Goal: Task Accomplishment & Management: Manage account settings

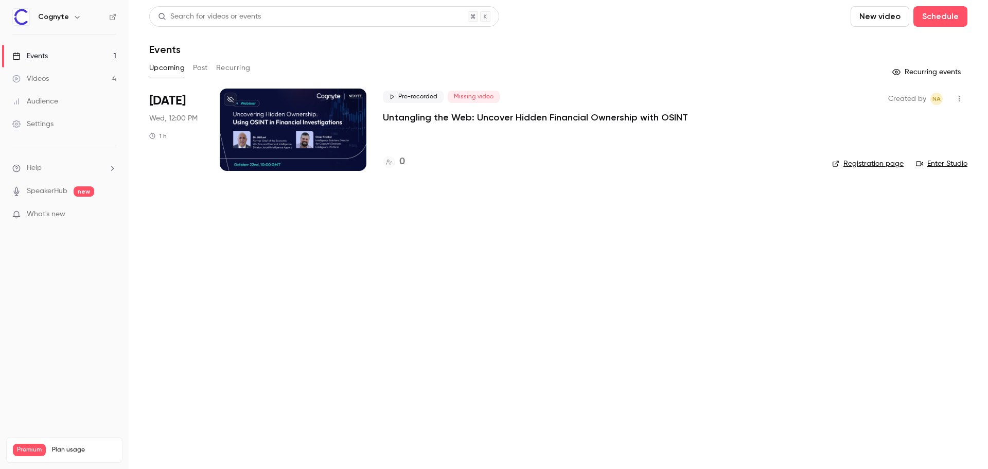
click at [538, 116] on p "Untangling the Web: Uncover Hidden Financial Ownership with OSINT" at bounding box center [535, 117] width 305 height 12
click at [896, 166] on link "Registration page" at bounding box center [868, 164] width 72 height 10
click at [315, 116] on div at bounding box center [293, 130] width 147 height 82
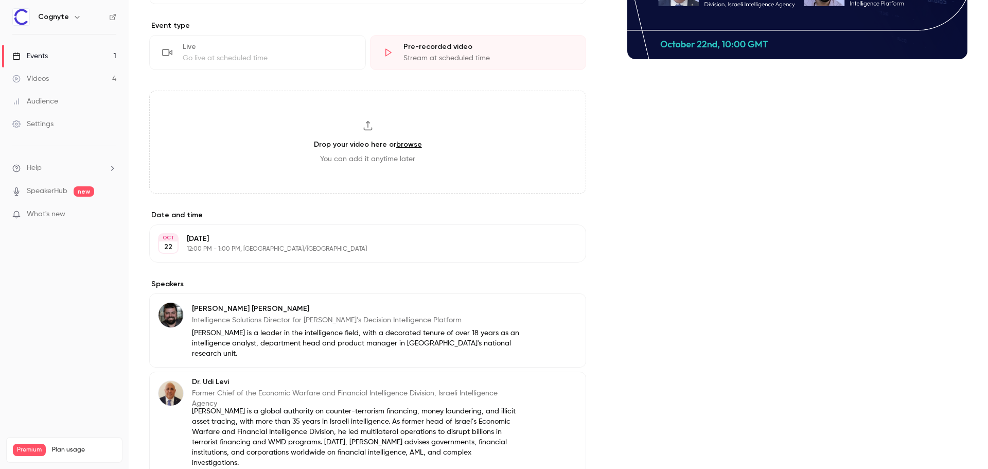
scroll to position [335, 0]
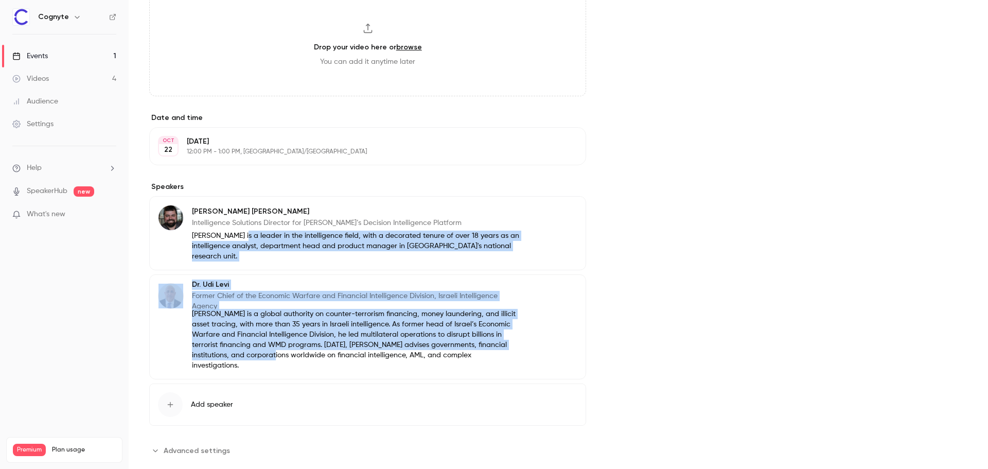
drag, startPoint x: 244, startPoint y: 238, endPoint x: 246, endPoint y: 341, distance: 103.0
click at [246, 341] on div "[PERSON_NAME] Intelligence Solutions Director for Cognyte’s Decision Intelligen…" at bounding box center [367, 287] width 437 height 183
click at [145, 320] on main "Search for videos or events Share Untangling the Web: Uncover Hidden Financial …" at bounding box center [559, 234] width 860 height 469
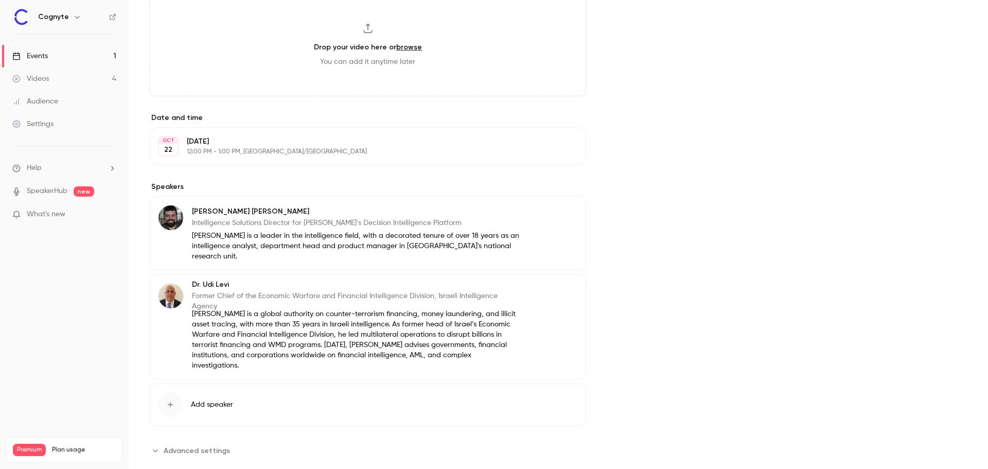
click at [555, 215] on button "Edit" at bounding box center [559, 213] width 38 height 16
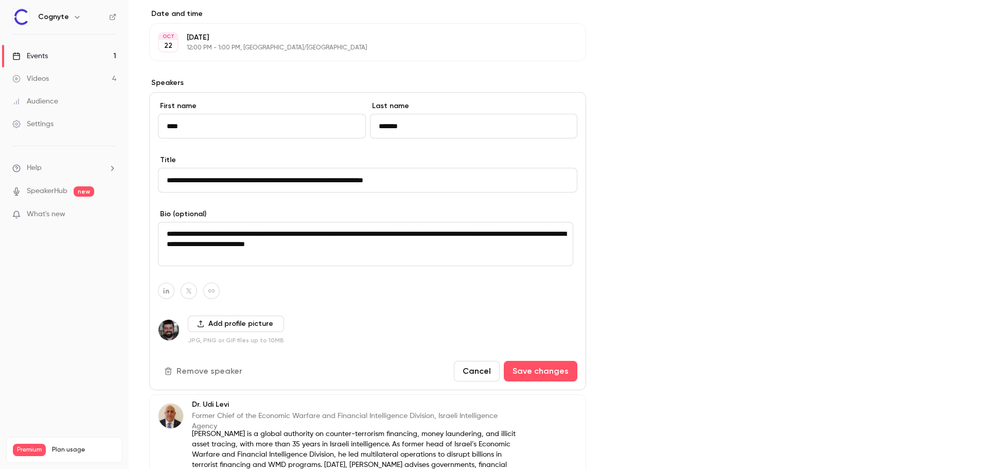
scroll to position [438, 0]
click at [480, 369] on button "Cancel" at bounding box center [477, 372] width 46 height 21
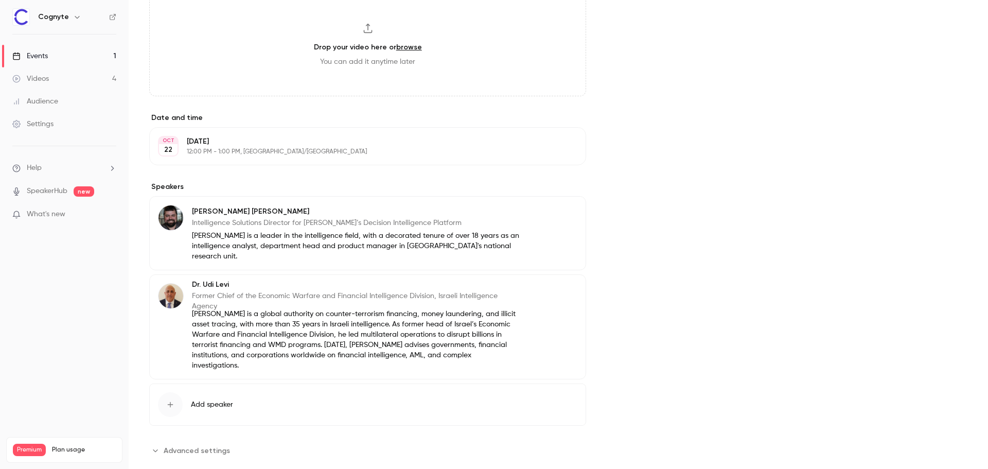
click at [545, 214] on icon "button" at bounding box center [549, 213] width 8 height 8
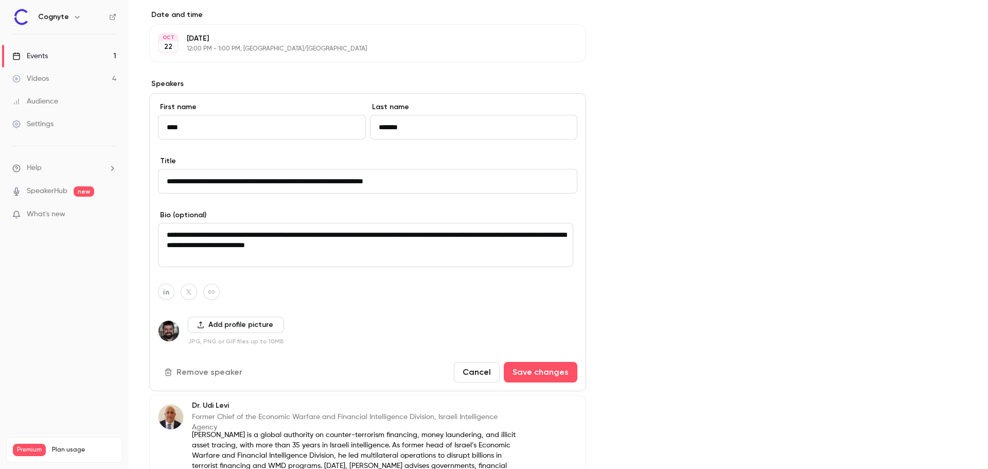
click at [198, 374] on button "Remove speaker" at bounding box center [204, 372] width 93 height 21
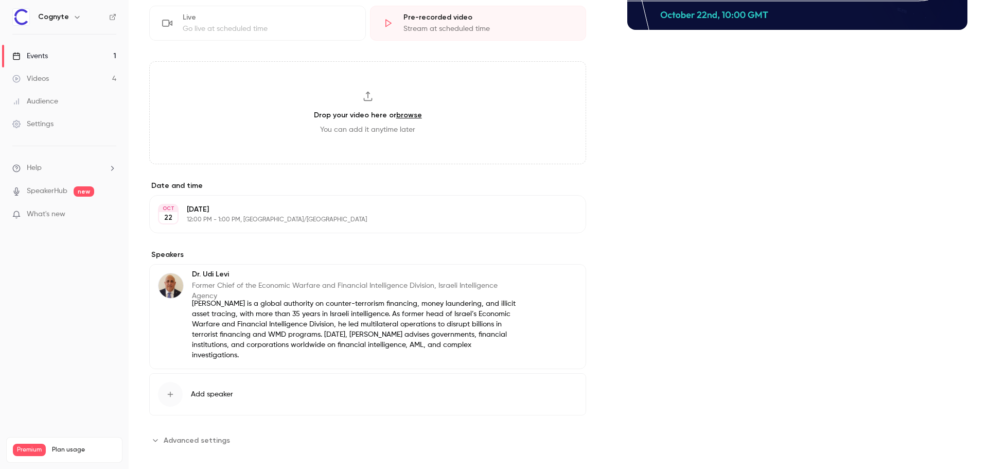
click at [204, 389] on span "Add speaker" at bounding box center [212, 394] width 42 height 10
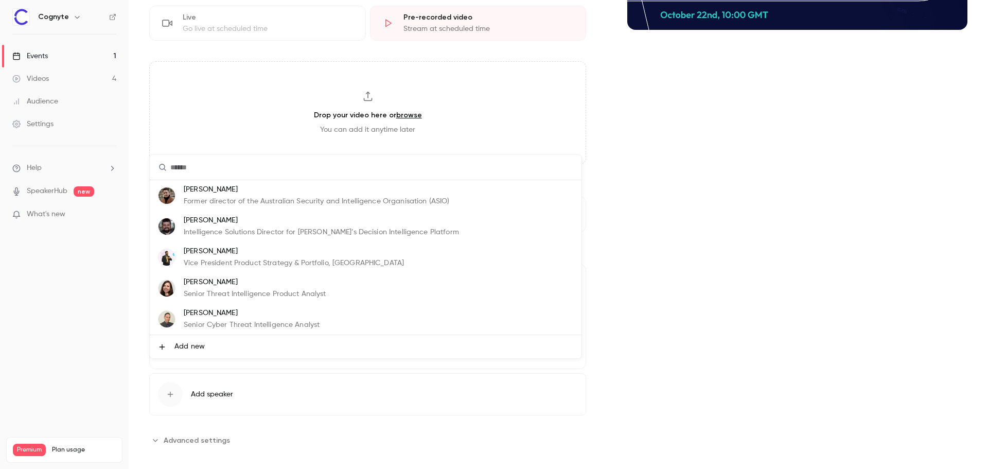
click at [250, 231] on p "Intelligence Solutions Director for [PERSON_NAME]’s Decision Intelligence Platf…" at bounding box center [321, 232] width 275 height 11
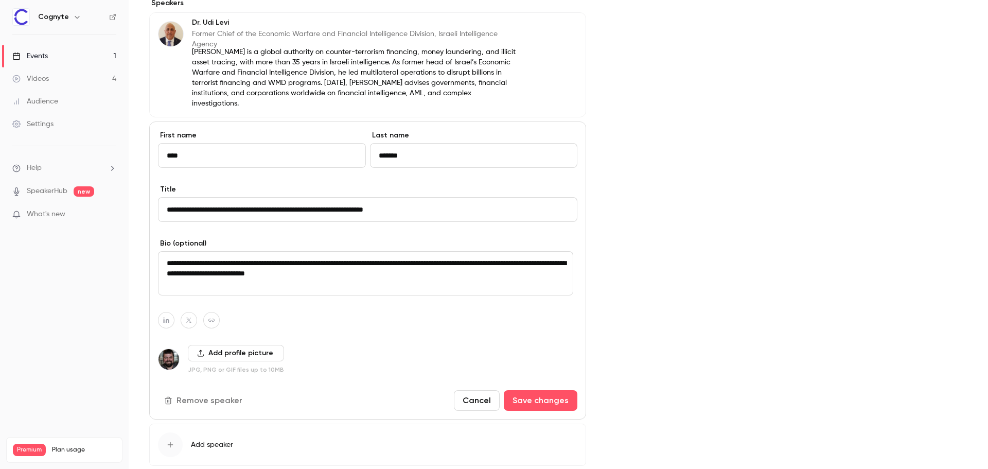
scroll to position [525, 0]
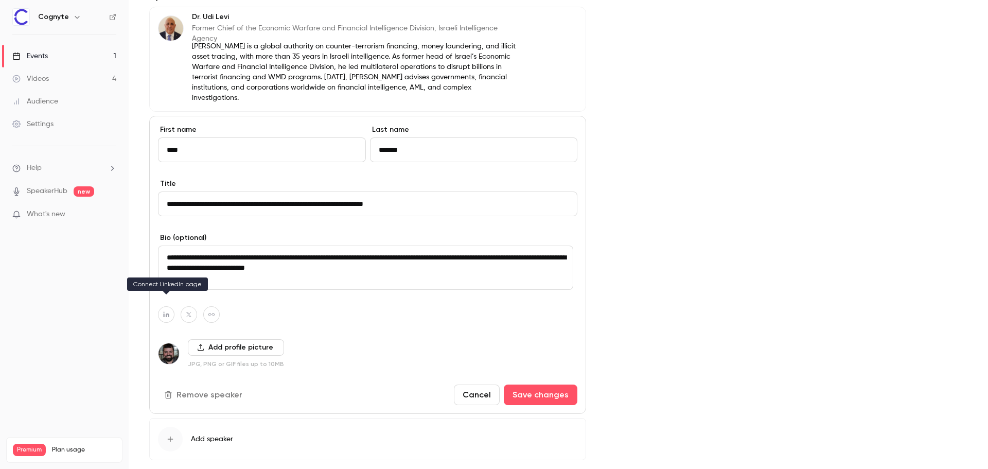
click at [167, 312] on icon "button" at bounding box center [166, 315] width 6 height 6
paste input "**********"
click at [214, 277] on button "button" at bounding box center [220, 280] width 12 height 12
type input "**********"
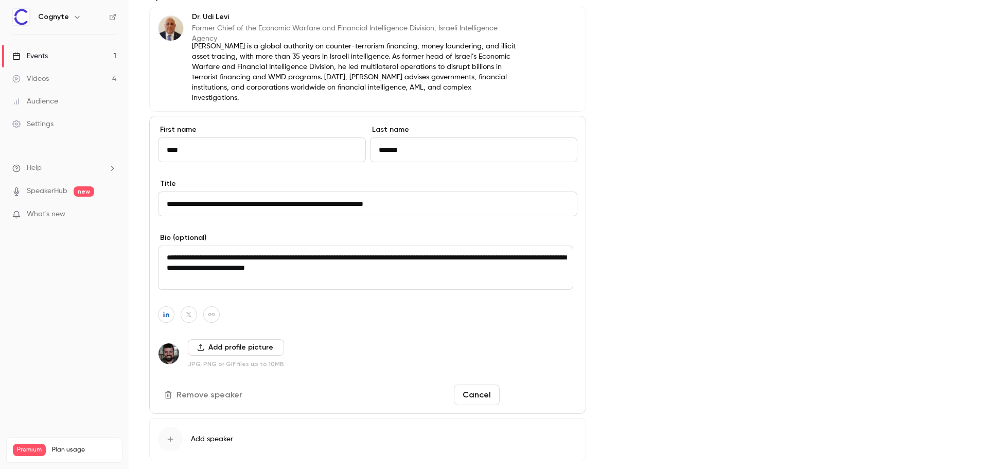
click at [531, 385] on button "Save changes" at bounding box center [541, 395] width 74 height 21
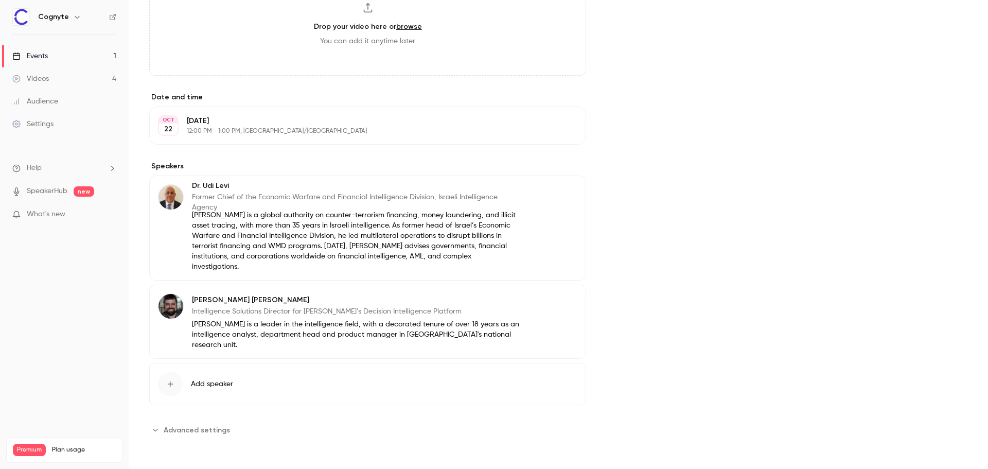
scroll to position [335, 0]
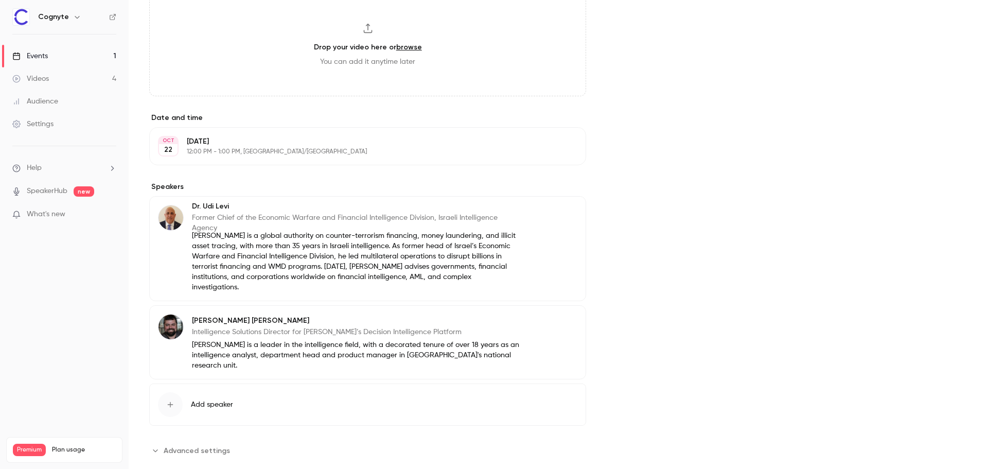
click at [188, 445] on span "Advanced settings" at bounding box center [197, 450] width 66 height 11
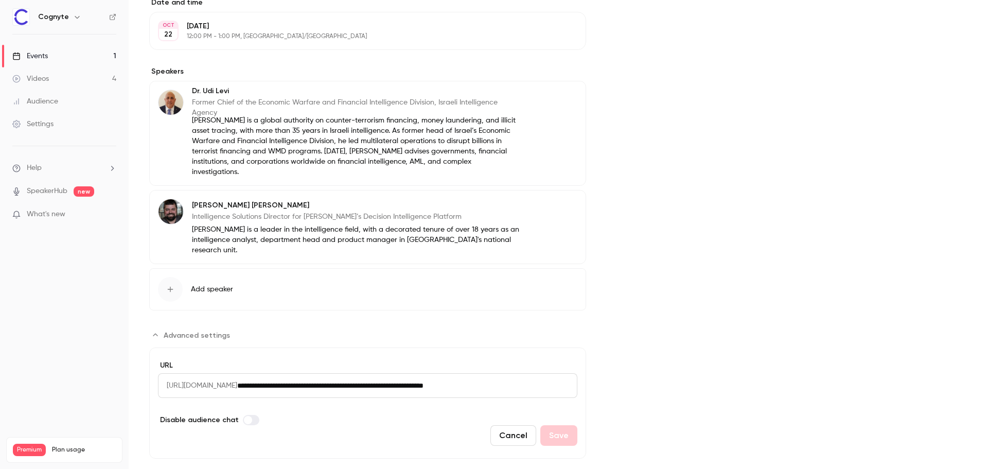
click at [315, 373] on input "**********" at bounding box center [407, 385] width 340 height 25
click at [304, 425] on div "Cancel Save" at bounding box center [368, 435] width 420 height 21
click at [487, 425] on div "Cancel Save" at bounding box center [368, 435] width 420 height 21
click at [496, 425] on button "Cancel" at bounding box center [514, 435] width 46 height 21
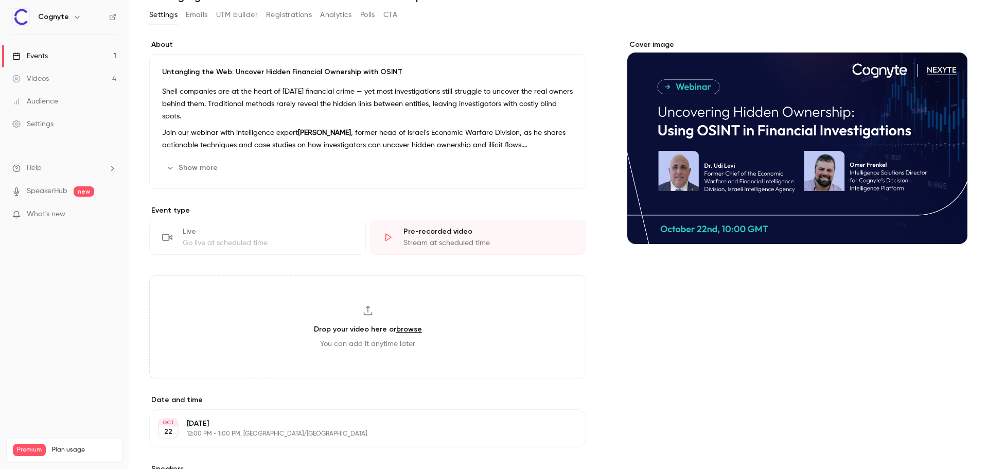
scroll to position [0, 0]
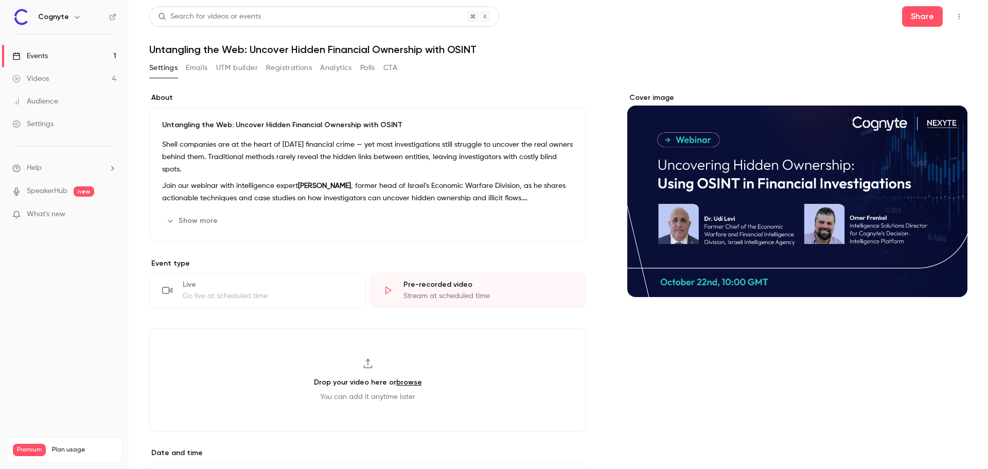
click at [194, 219] on button "Show more" at bounding box center [193, 221] width 62 height 16
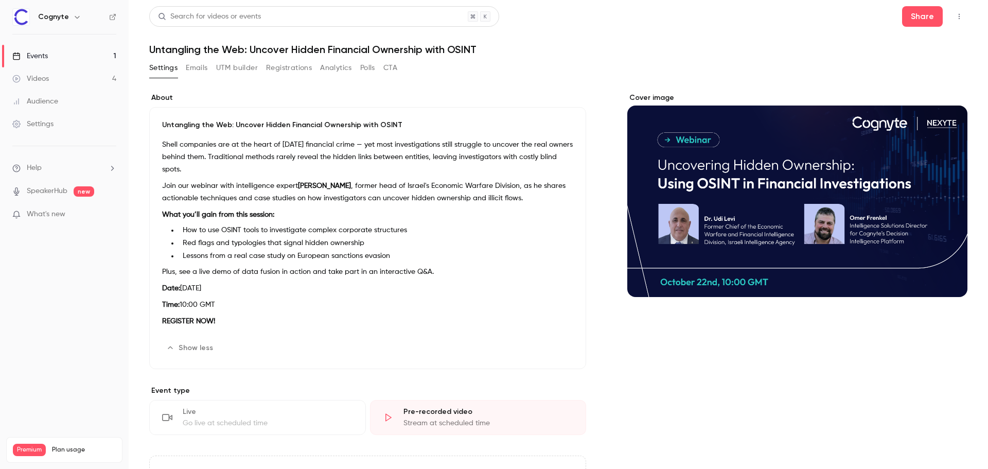
click at [186, 61] on button "Emails" at bounding box center [197, 68] width 22 height 16
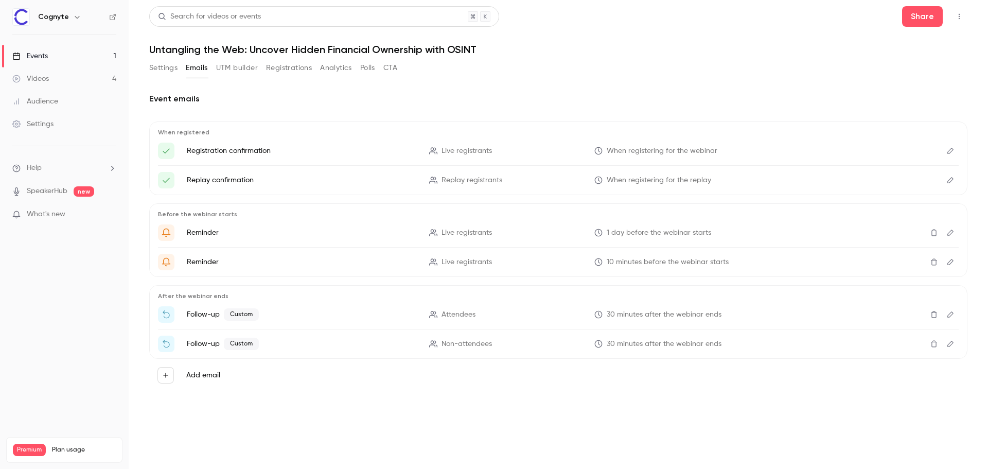
click at [956, 315] on button "Edit" at bounding box center [950, 314] width 16 height 16
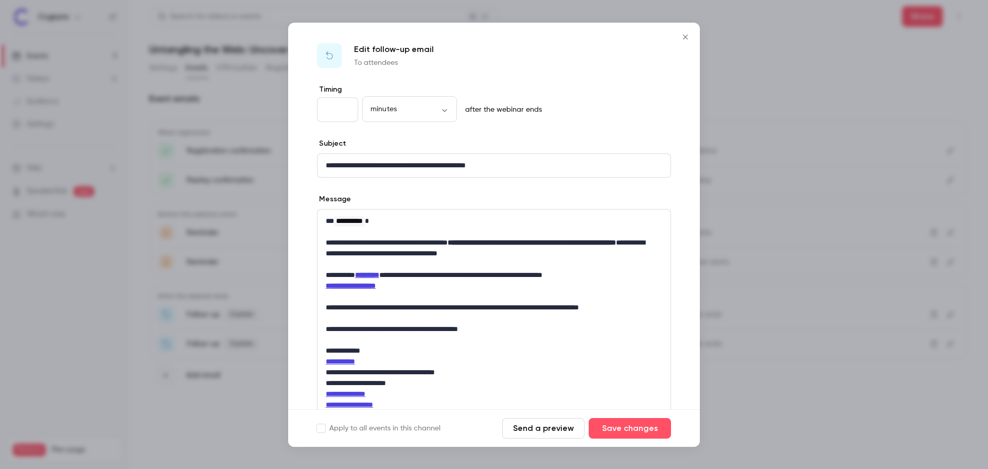
scroll to position [100, 0]
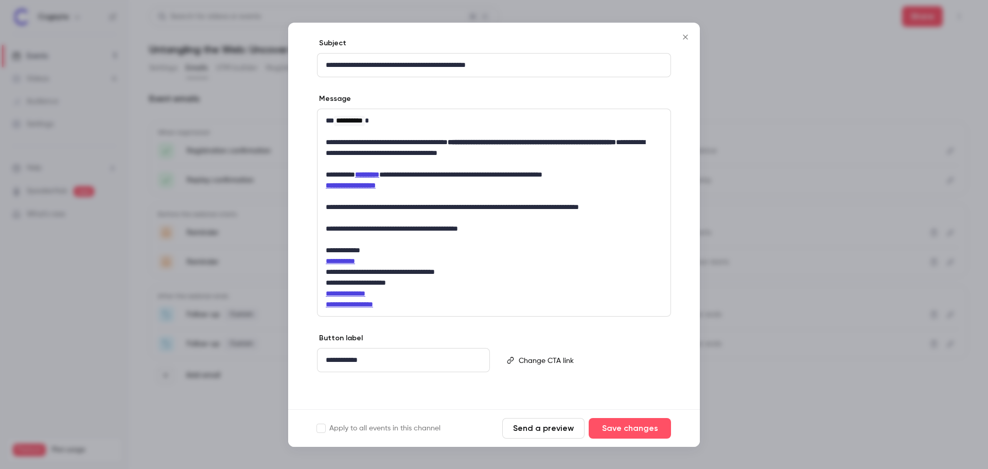
click at [689, 40] on icon "Close" at bounding box center [685, 37] width 12 height 8
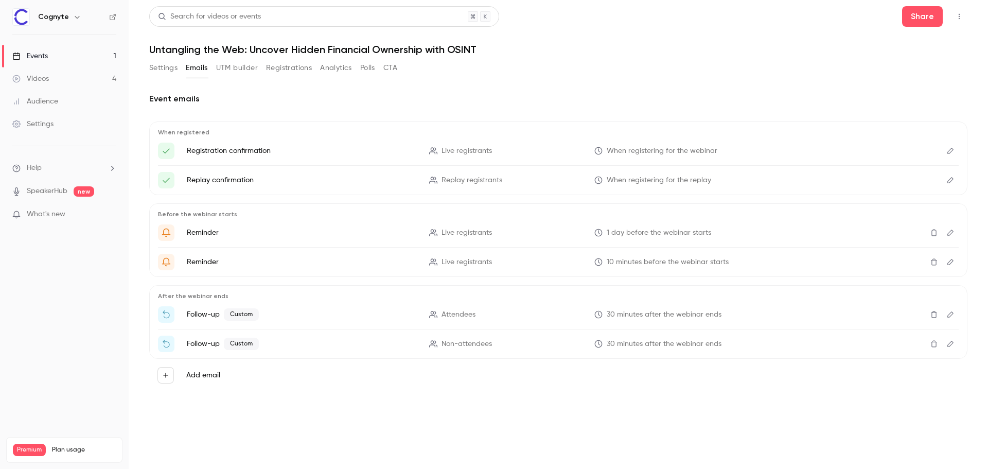
click at [952, 346] on icon "Edit" at bounding box center [951, 343] width 8 height 7
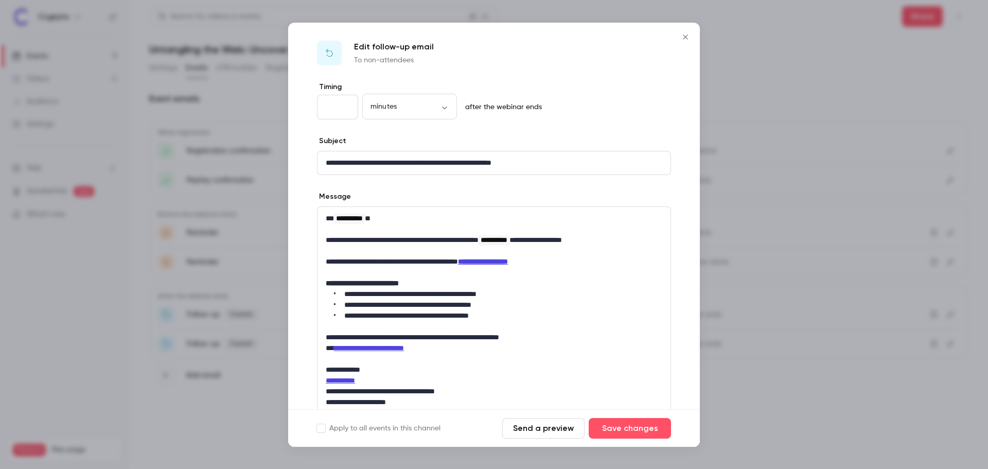
scroll to position [0, 0]
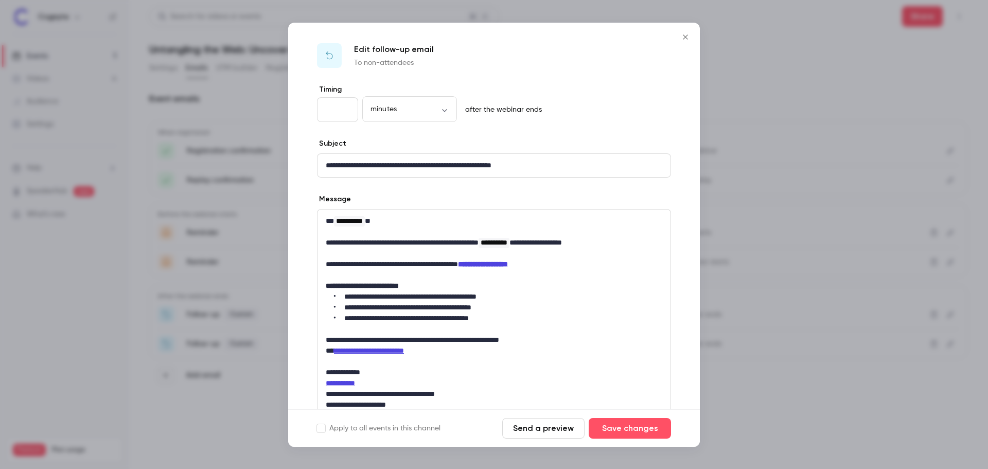
click at [684, 37] on icon "Close" at bounding box center [685, 37] width 12 height 8
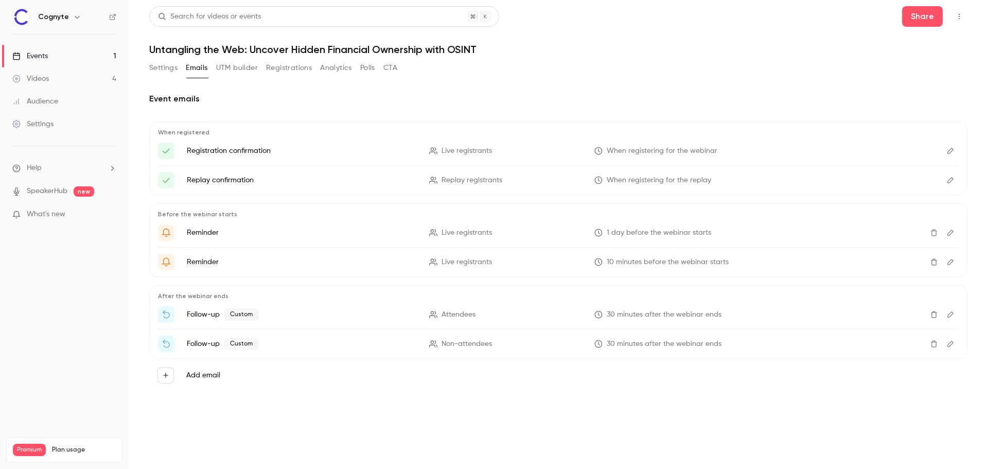
click at [167, 66] on button "Settings" at bounding box center [163, 68] width 28 height 16
click at [65, 54] on link "Events 1" at bounding box center [64, 56] width 129 height 23
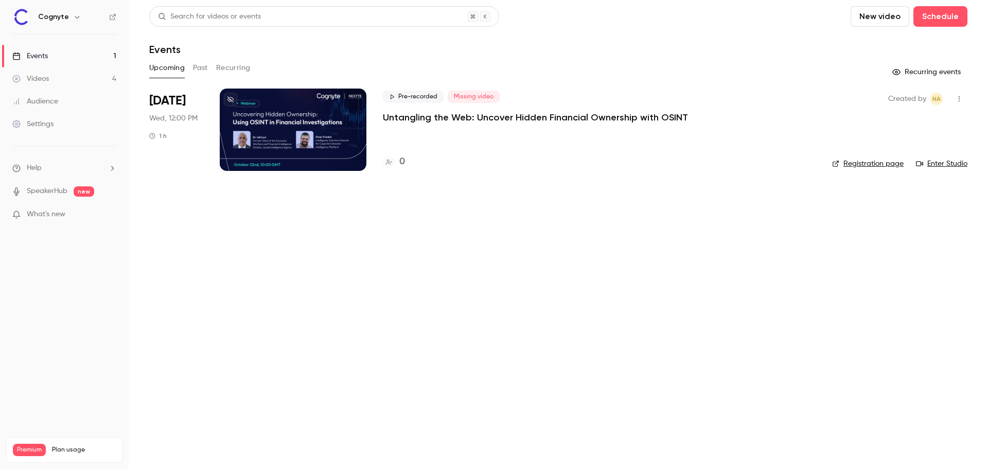
click at [865, 162] on link "Registration page" at bounding box center [868, 164] width 72 height 10
